Goal: Use online tool/utility

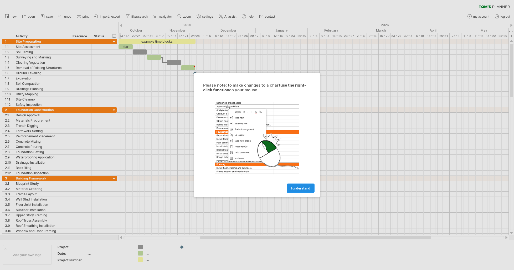
click at [304, 190] on span "I understand" at bounding box center [300, 188] width 19 height 4
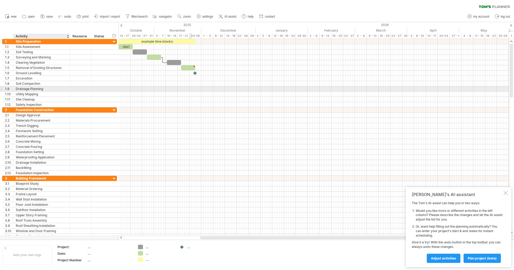
click at [191, 91] on div at bounding box center [314, 88] width 391 height 5
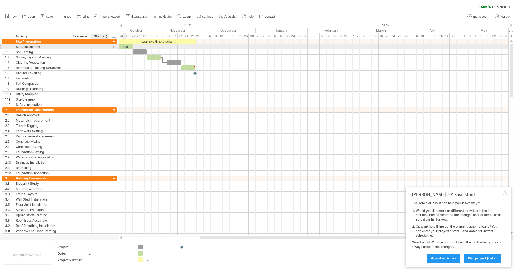
click at [114, 47] on div at bounding box center [114, 47] width 5 height 6
click at [64, 47] on div "Site Assessment" at bounding box center [42, 46] width 52 height 5
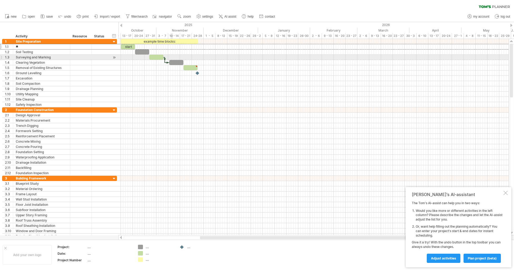
type input "*"
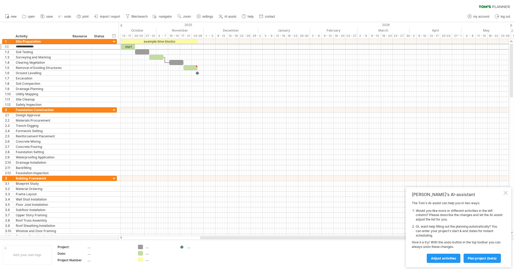
type input "**********"
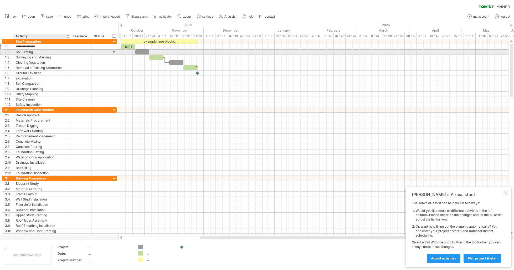
click at [59, 50] on div "Soil Testing" at bounding box center [42, 51] width 52 height 5
click at [43, 52] on div "Soil Testin" at bounding box center [42, 51] width 52 height 5
type input "*"
type input "**********"
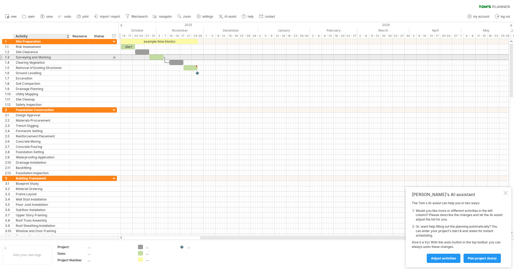
click at [55, 56] on div "Surveying and Marking" at bounding box center [42, 57] width 52 height 5
type input "*"
